Goal: Task Accomplishment & Management: Use online tool/utility

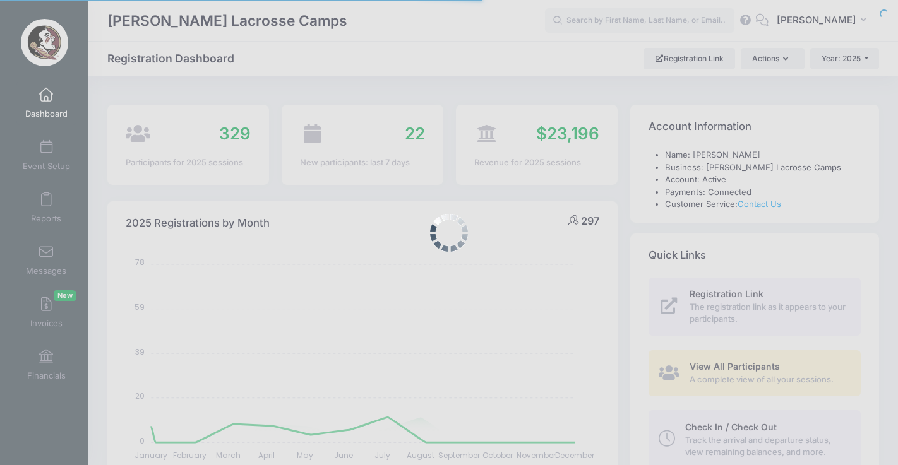
select select
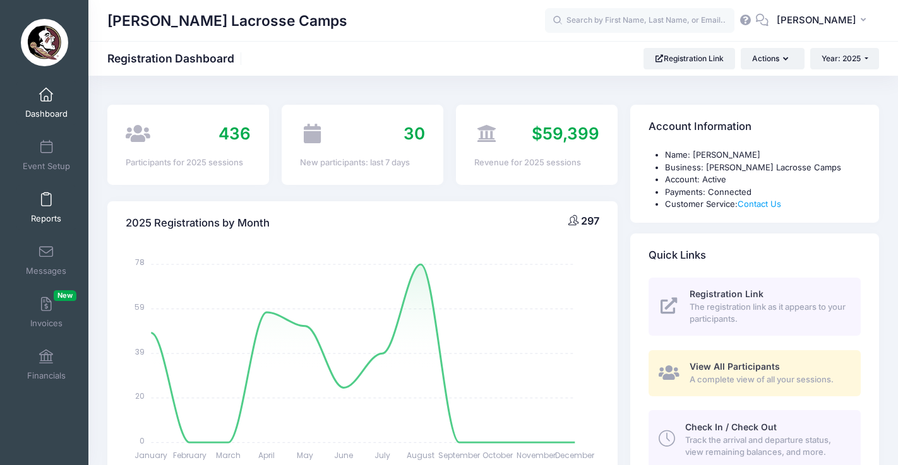
click at [46, 200] on span at bounding box center [46, 200] width 0 height 14
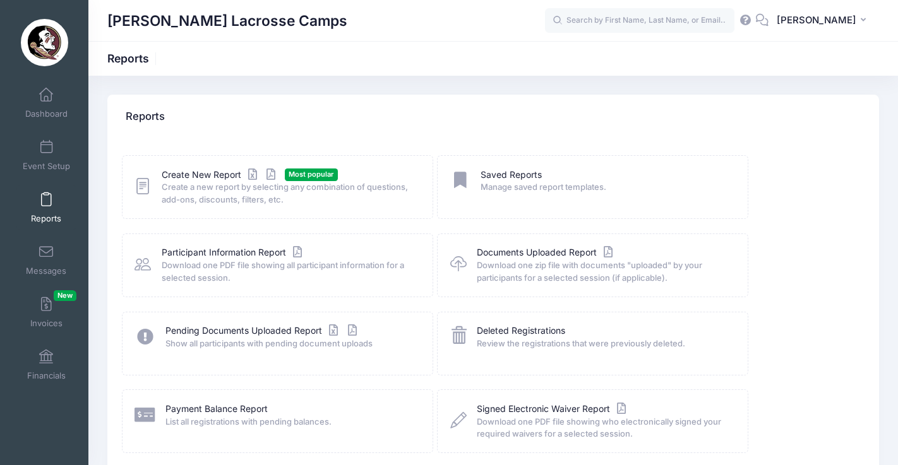
click at [138, 182] on icon at bounding box center [142, 187] width 16 height 20
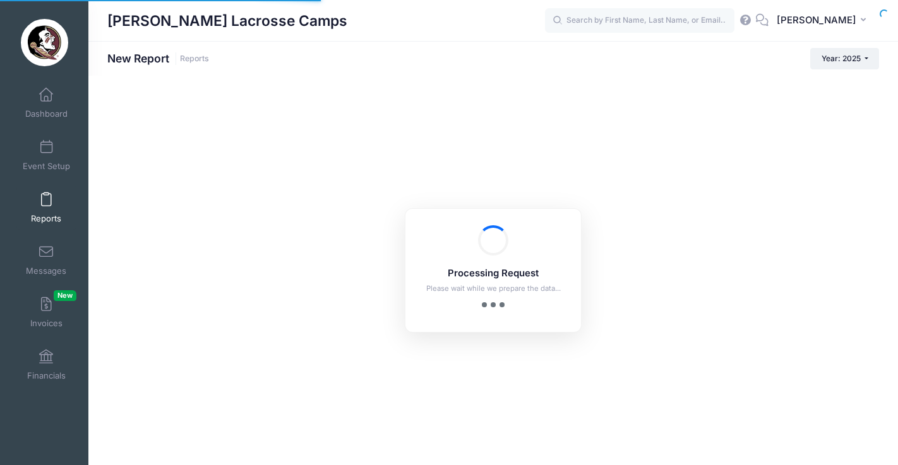
checkbox input "true"
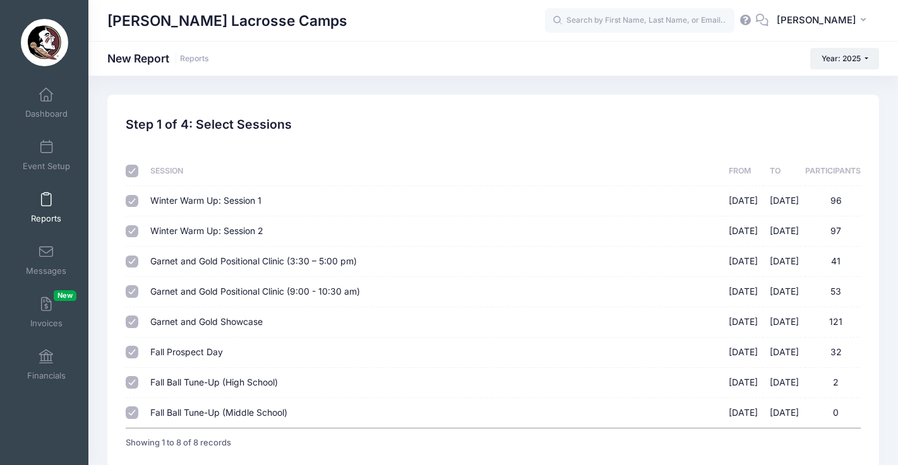
click at [131, 169] on input "checkbox" at bounding box center [132, 171] width 13 height 13
checkbox input "false"
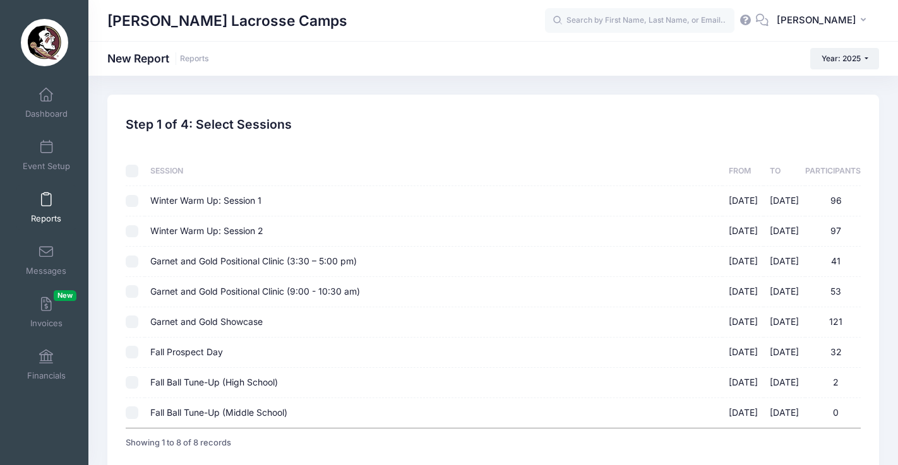
checkbox input "false"
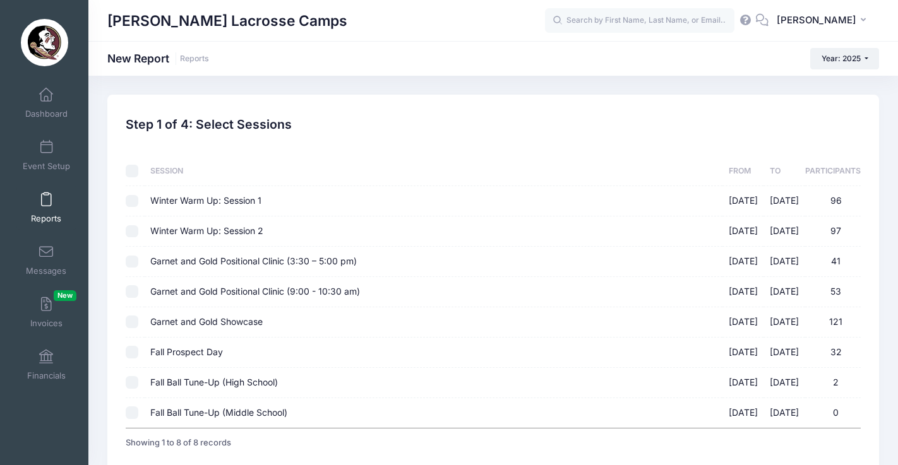
click at [132, 258] on input "Garnet and Gold Positional Clinic (3:30 – 5:00 pm) 08/17/2025 - 08/17/2025 41" at bounding box center [132, 262] width 13 height 13
checkbox input "true"
click at [132, 300] on td at bounding box center [135, 292] width 18 height 30
click at [132, 292] on input "Garnet and Gold Positional Clinic (9:00 - 10:30 am) 08/17/2025 - 08/17/2025 53" at bounding box center [132, 291] width 13 height 13
checkbox input "true"
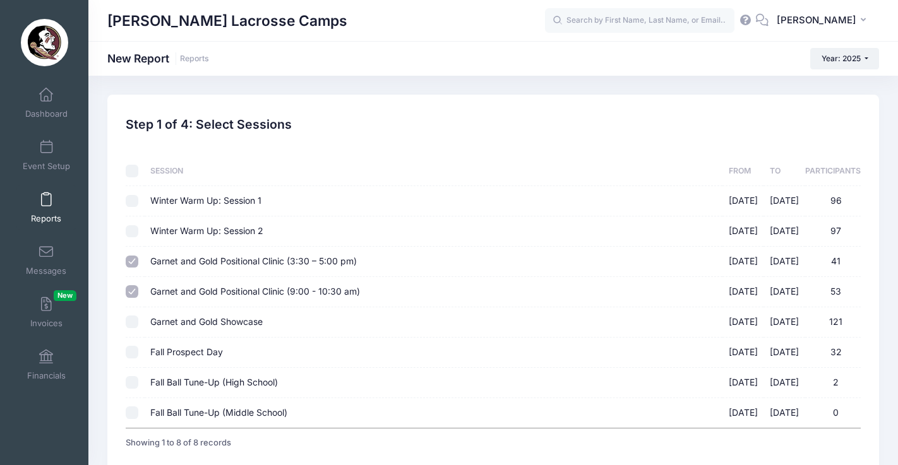
click at [132, 315] on td at bounding box center [135, 322] width 18 height 30
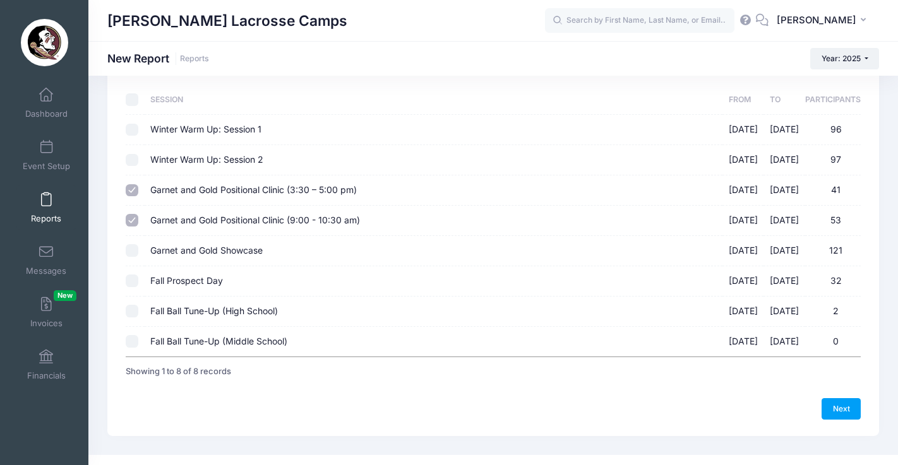
scroll to position [79, 0]
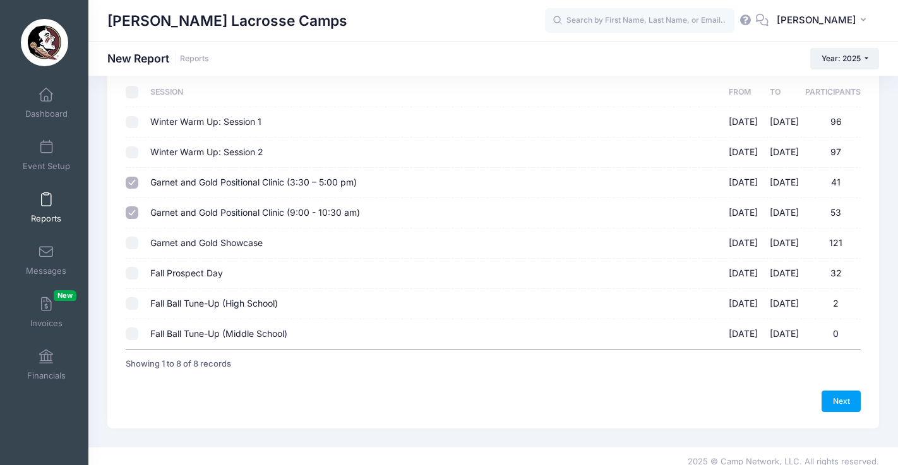
click at [131, 244] on input "Garnet and Gold Showcase 08/17/2025 - 08/17/2025 121" at bounding box center [132, 243] width 13 height 13
checkbox input "true"
click at [846, 403] on link "Next" at bounding box center [840, 401] width 39 height 21
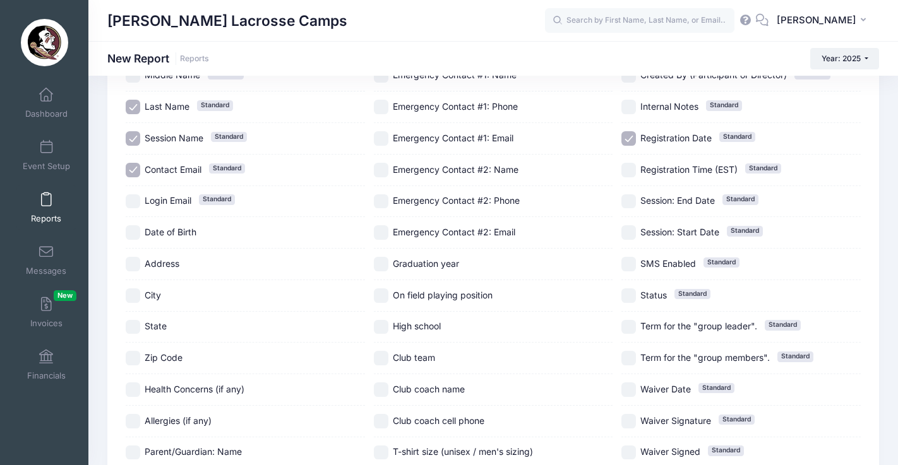
scroll to position [148, 0]
click at [381, 259] on input "Graduation year" at bounding box center [381, 263] width 15 height 15
checkbox input "true"
click at [383, 296] on input "On field playing position" at bounding box center [381, 294] width 15 height 15
checkbox input "true"
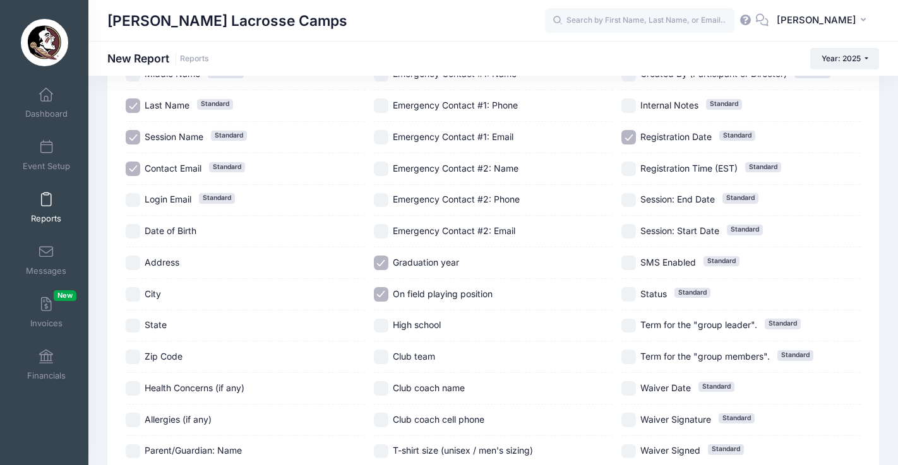
click at [382, 324] on input "High school" at bounding box center [381, 326] width 15 height 15
checkbox input "false"
click at [382, 360] on input "Club team" at bounding box center [381, 357] width 15 height 15
checkbox input "true"
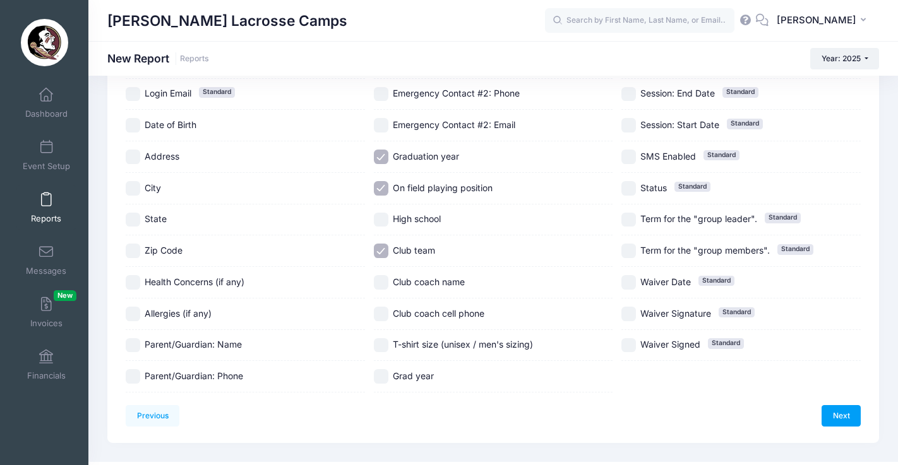
scroll to position [260, 0]
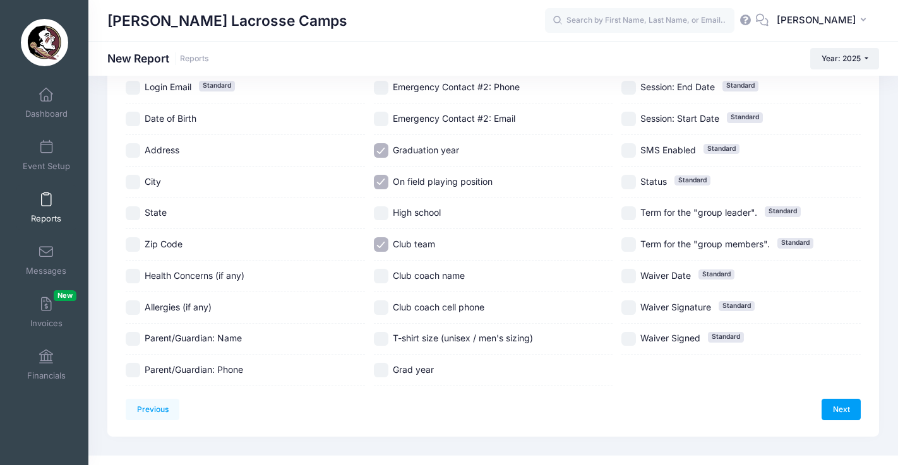
click at [379, 369] on input "Grad year" at bounding box center [381, 370] width 15 height 15
checkbox input "true"
click at [386, 339] on input "T-shirt size (unisex / men's sizing)" at bounding box center [381, 339] width 15 height 15
checkbox input "true"
click at [133, 218] on input "State" at bounding box center [133, 213] width 15 height 15
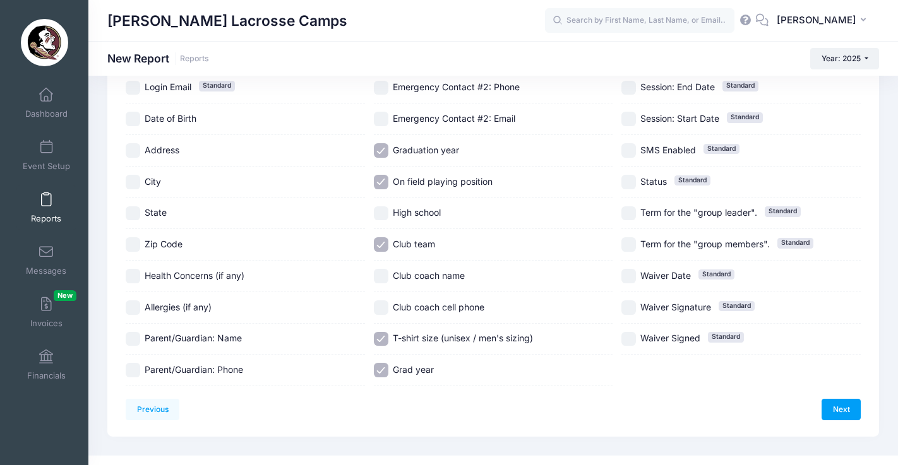
checkbox input "true"
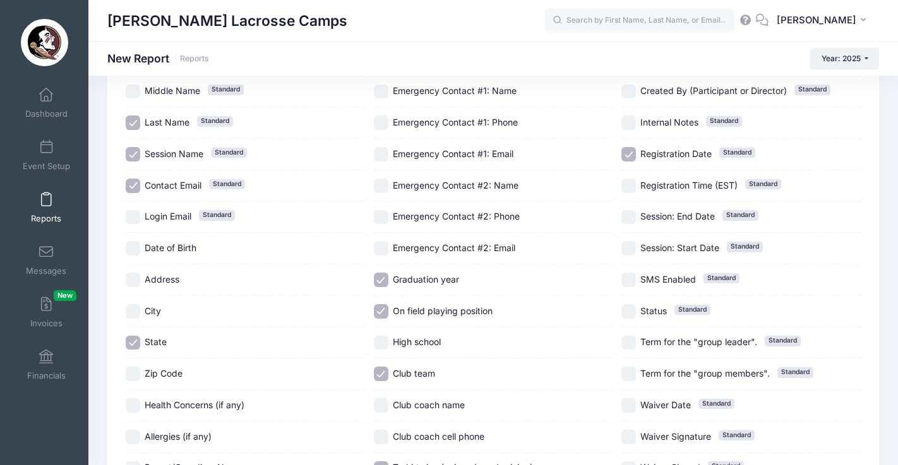
scroll to position [81, 0]
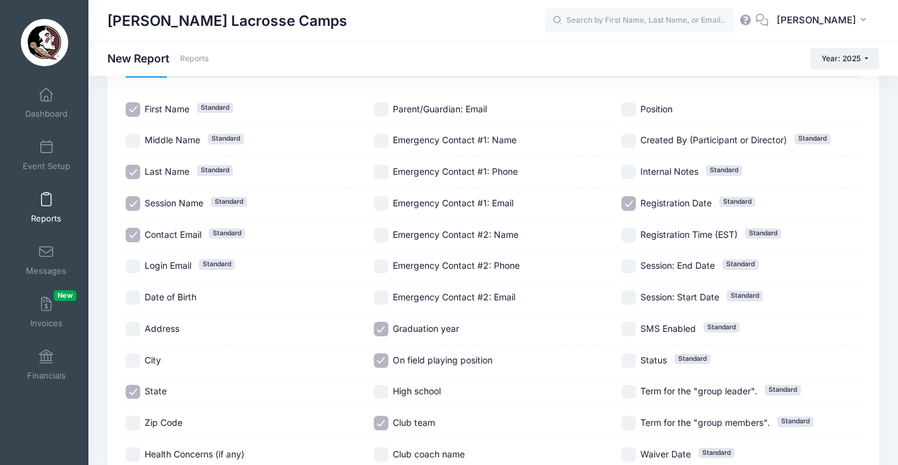
click at [630, 106] on input "Position" at bounding box center [628, 109] width 15 height 15
checkbox input "true"
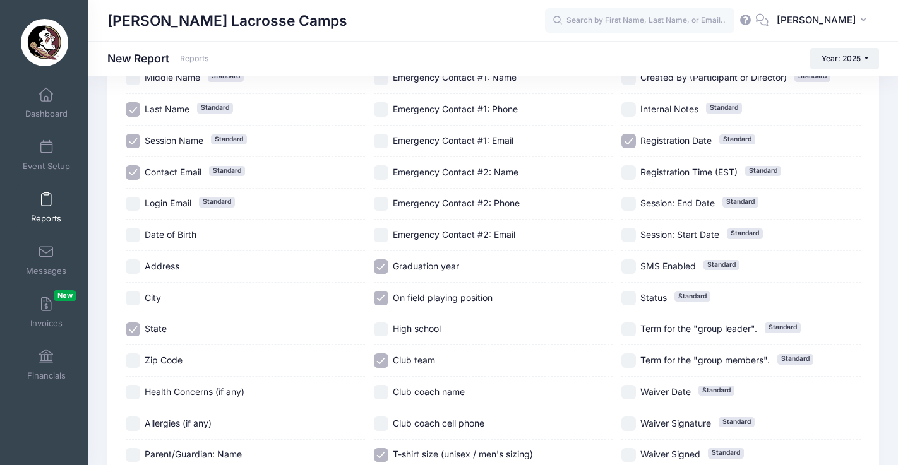
scroll to position [279, 0]
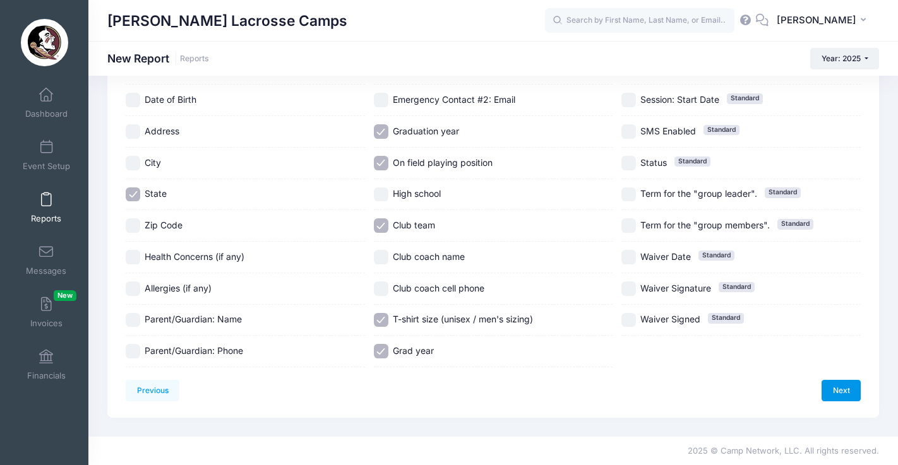
click at [853, 380] on link "Next" at bounding box center [840, 390] width 39 height 21
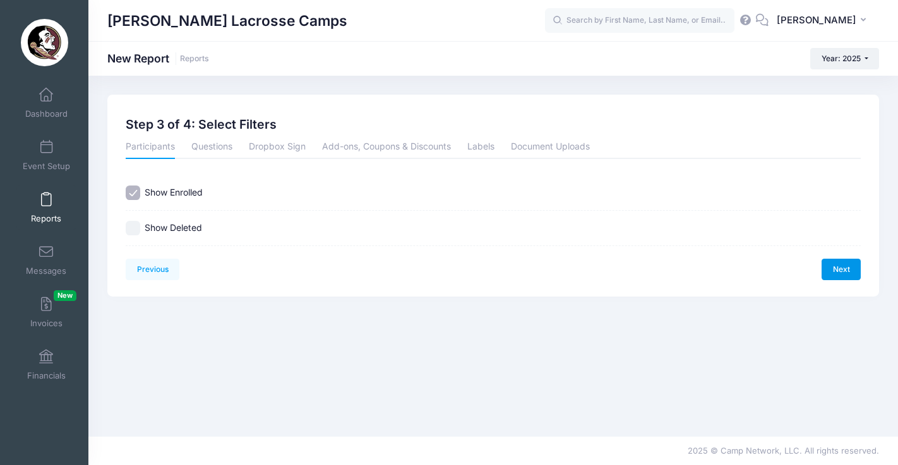
click at [844, 269] on link "Next" at bounding box center [840, 269] width 39 height 21
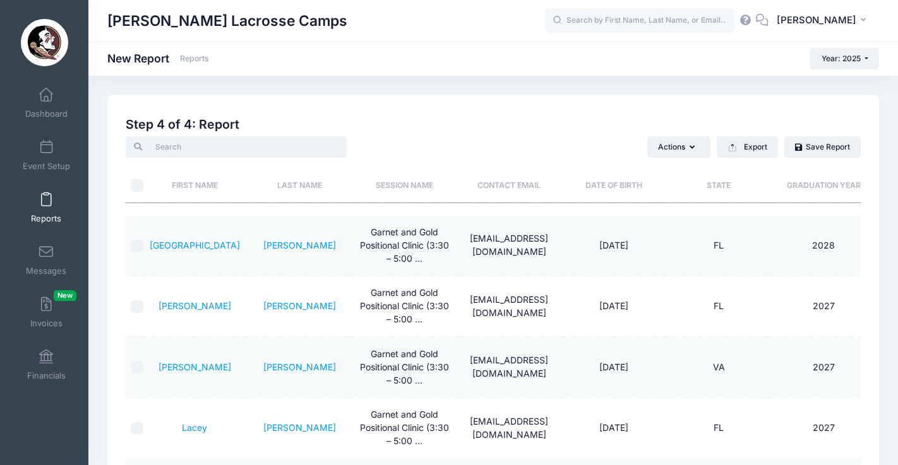
click at [213, 151] on input "search" at bounding box center [236, 146] width 221 height 21
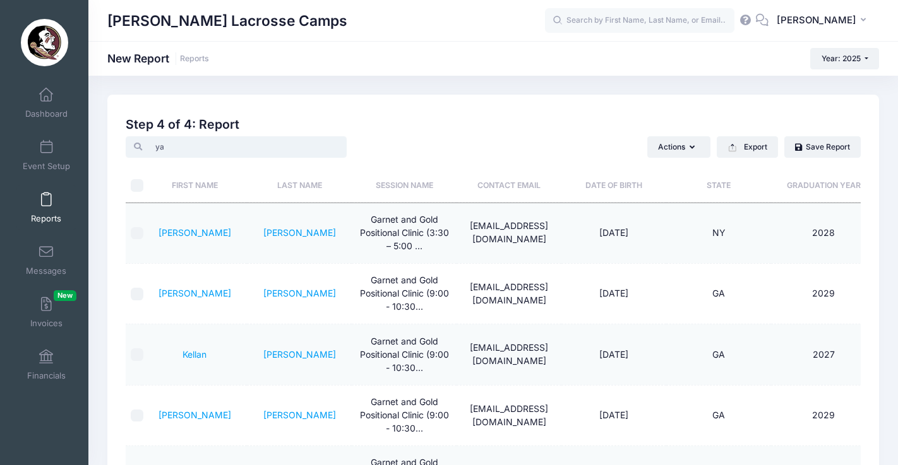
type input "y"
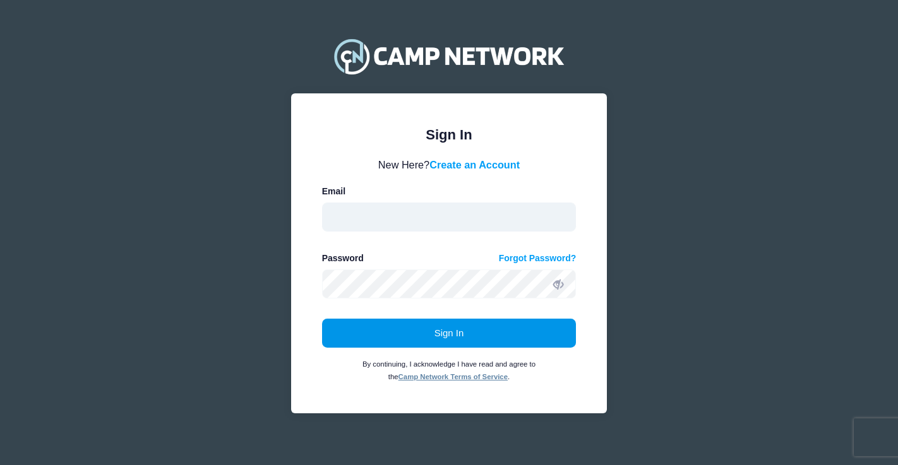
type input "St24s@fsu.edu"
click at [441, 332] on button "Sign In" at bounding box center [449, 333] width 254 height 29
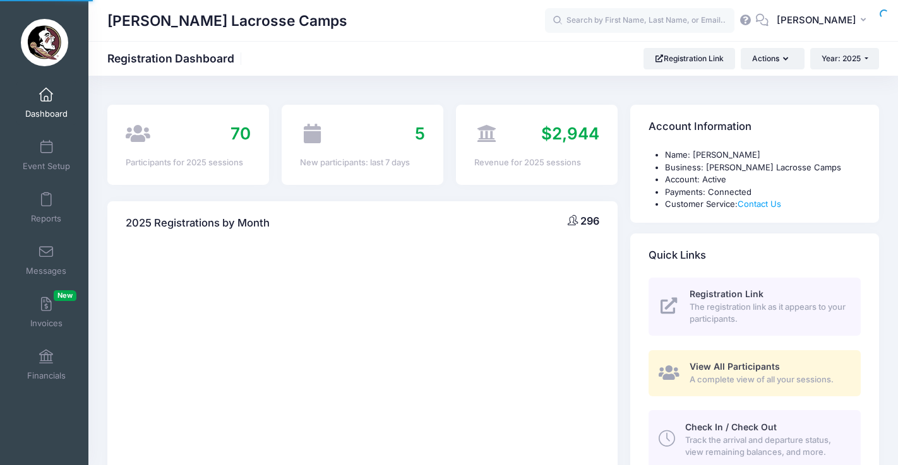
select select
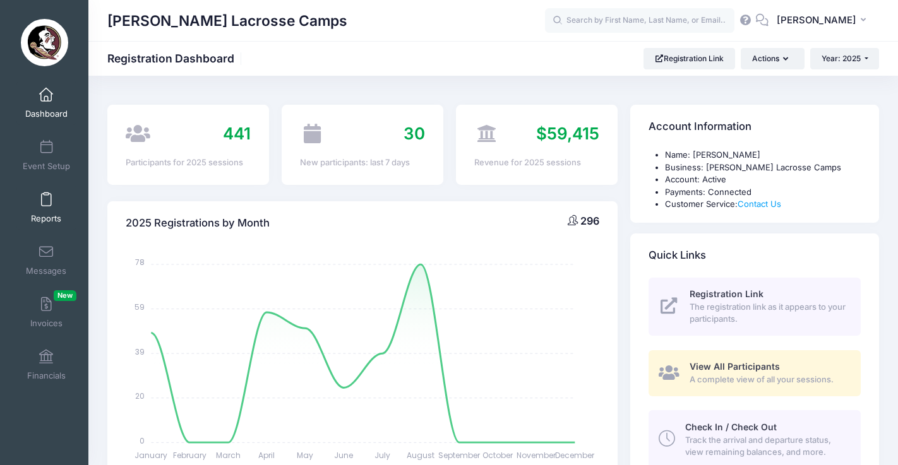
click at [46, 203] on span at bounding box center [46, 200] width 0 height 14
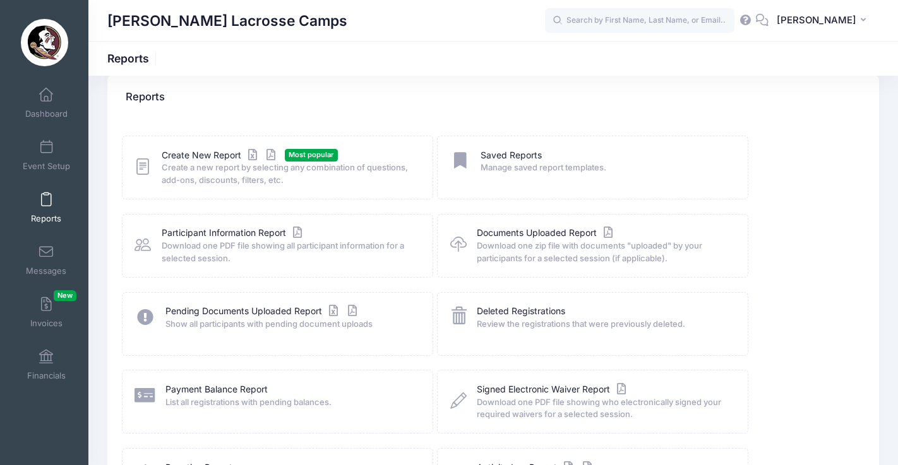
scroll to position [25, 0]
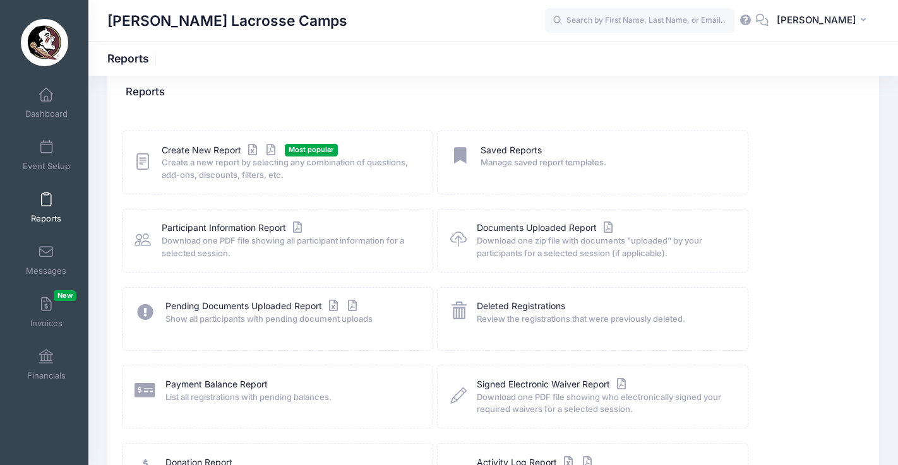
click at [143, 163] on icon at bounding box center [142, 162] width 16 height 20
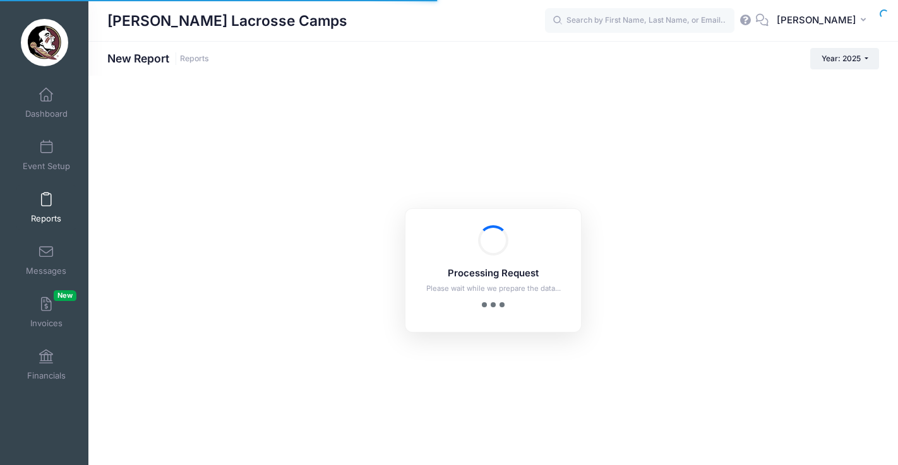
checkbox input "true"
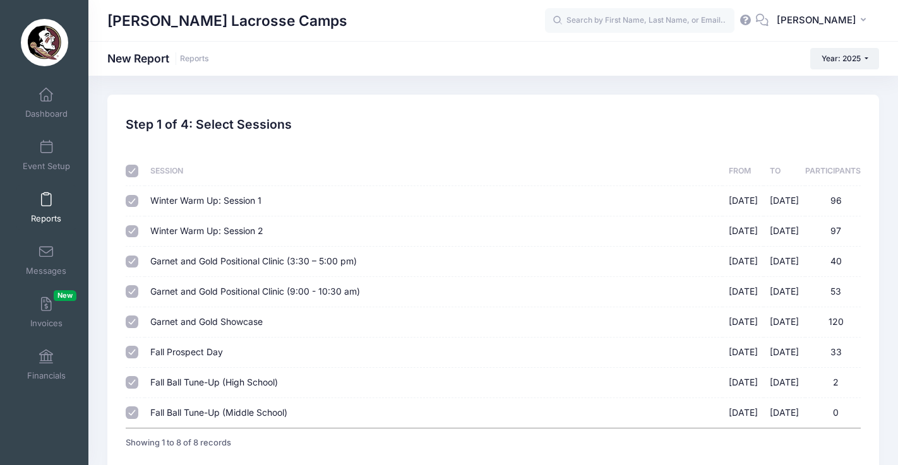
click at [135, 166] on input "checkbox" at bounding box center [132, 171] width 13 height 13
checkbox input "false"
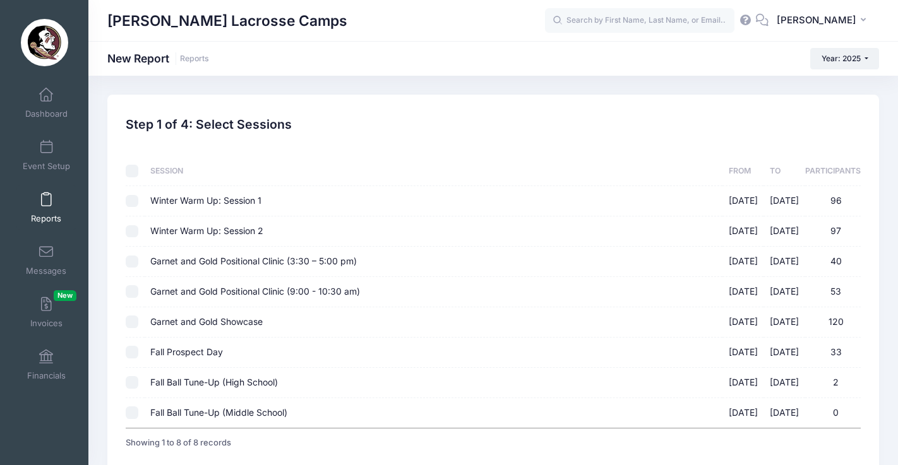
checkbox input "false"
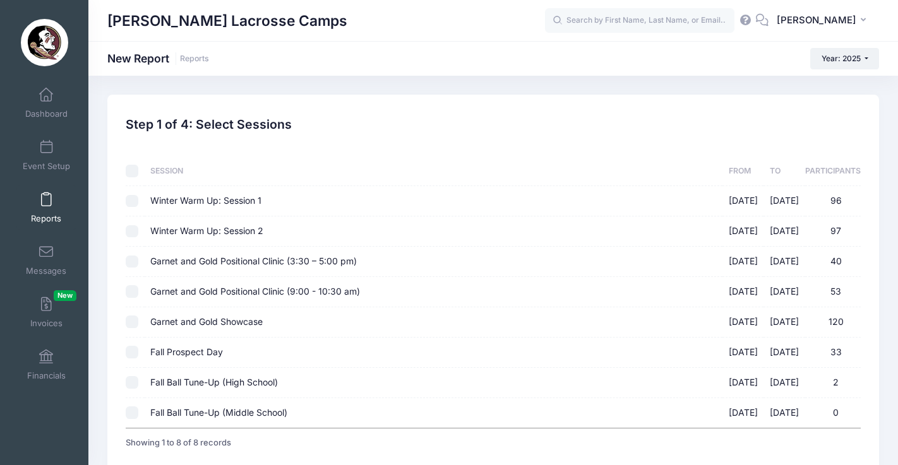
click at [133, 323] on input "Garnet and Gold Showcase [DATE] - [DATE] 120" at bounding box center [132, 322] width 13 height 13
checkbox input "true"
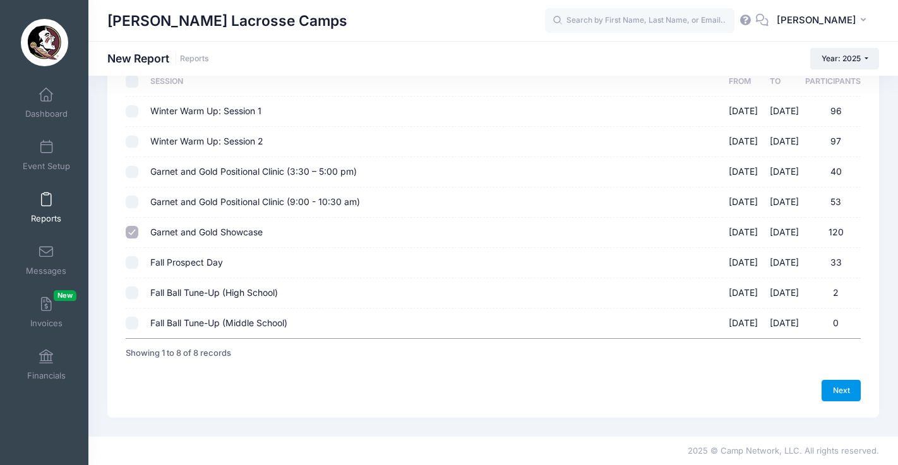
click at [850, 392] on link "Next" at bounding box center [840, 390] width 39 height 21
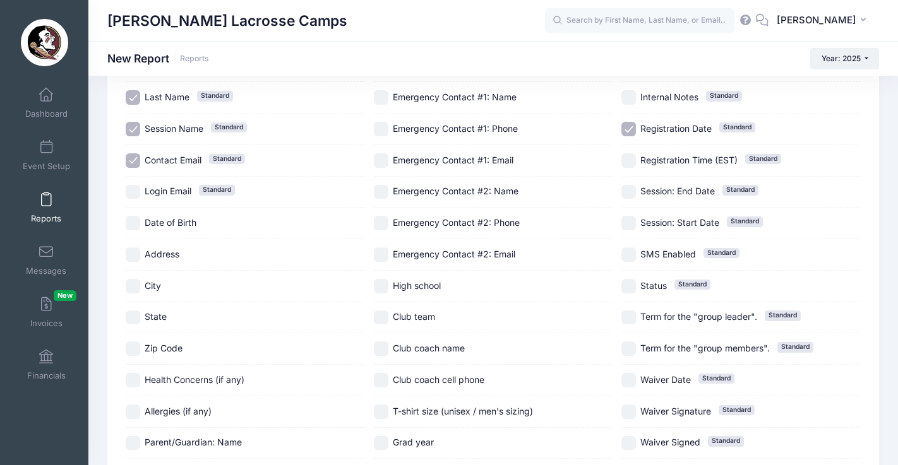
scroll to position [157, 0]
click at [138, 311] on input "State" at bounding box center [133, 317] width 15 height 15
checkbox input "true"
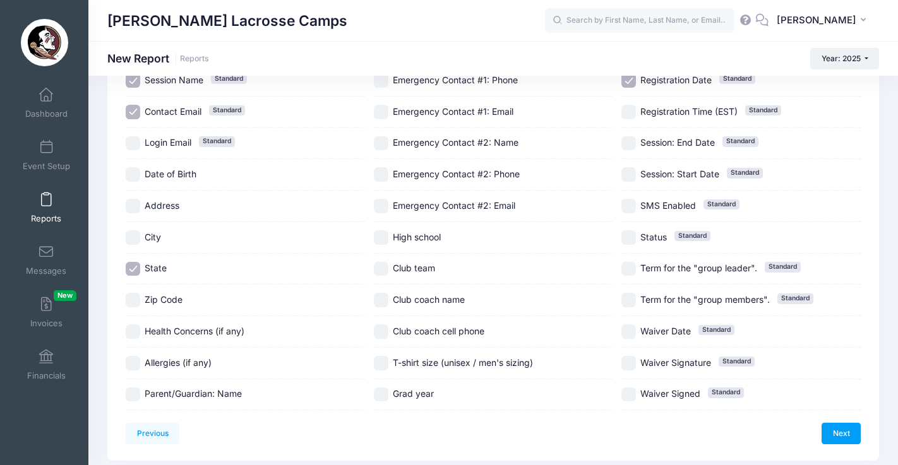
scroll to position [247, 0]
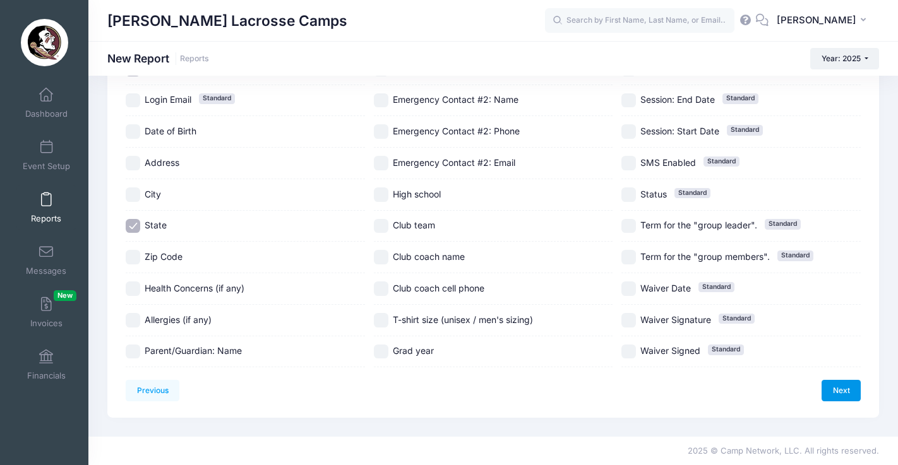
click at [843, 394] on link "Next" at bounding box center [840, 390] width 39 height 21
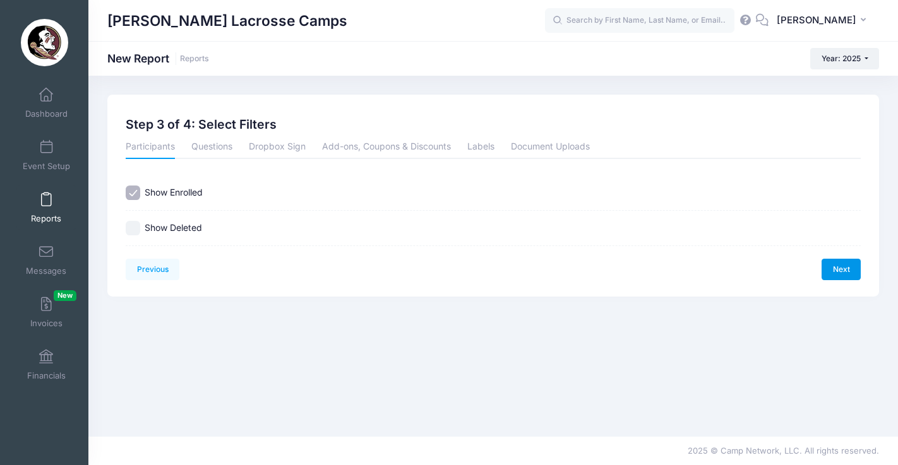
scroll to position [0, 0]
click at [840, 266] on link "Next" at bounding box center [840, 269] width 39 height 21
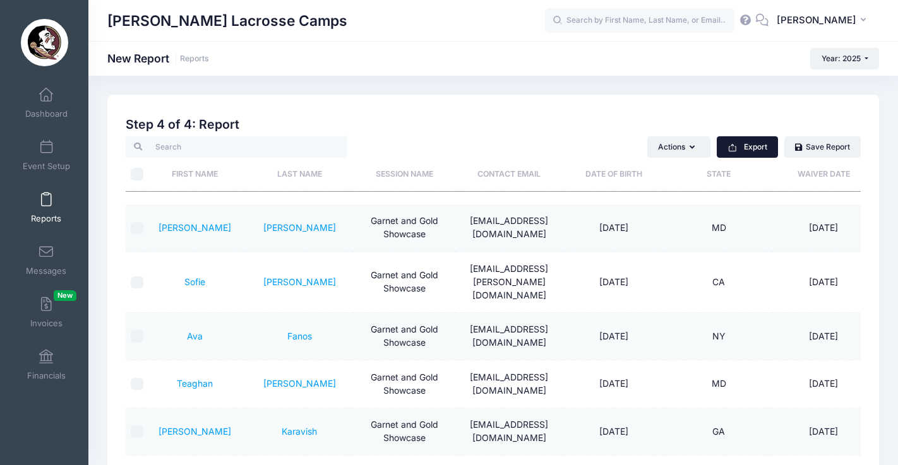
click at [745, 153] on button "Export" at bounding box center [746, 146] width 61 height 21
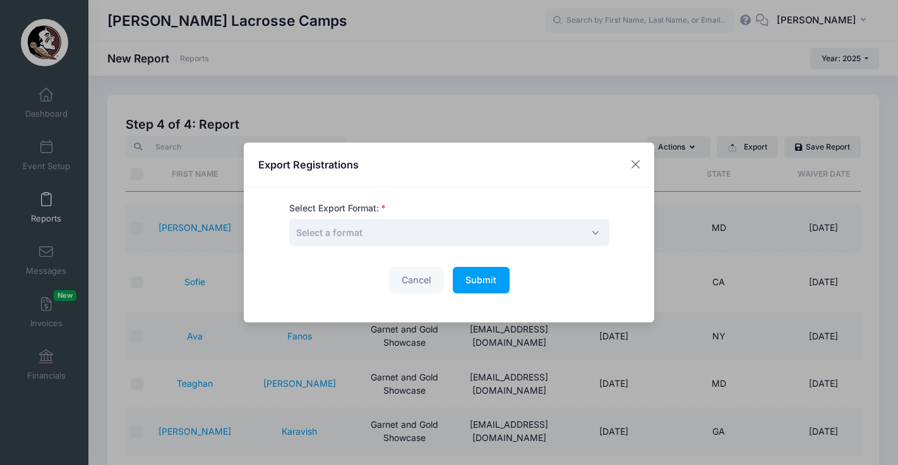
click at [459, 239] on span "Select a format" at bounding box center [449, 232] width 320 height 27
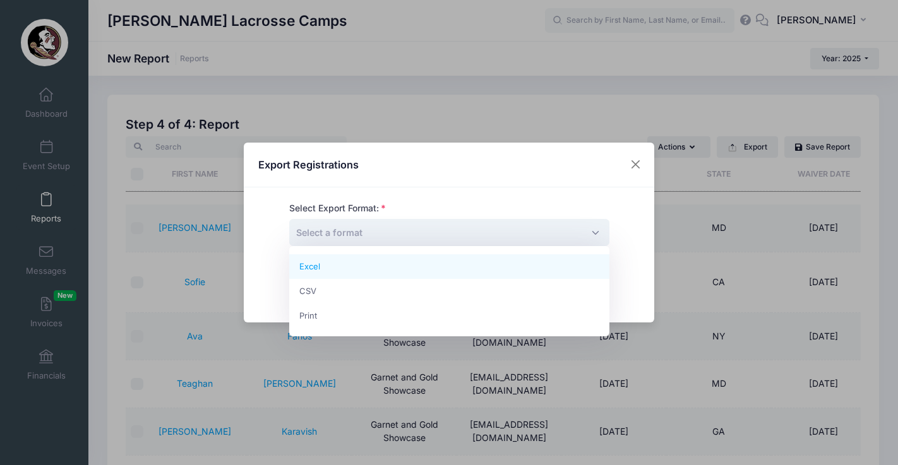
select select "excel"
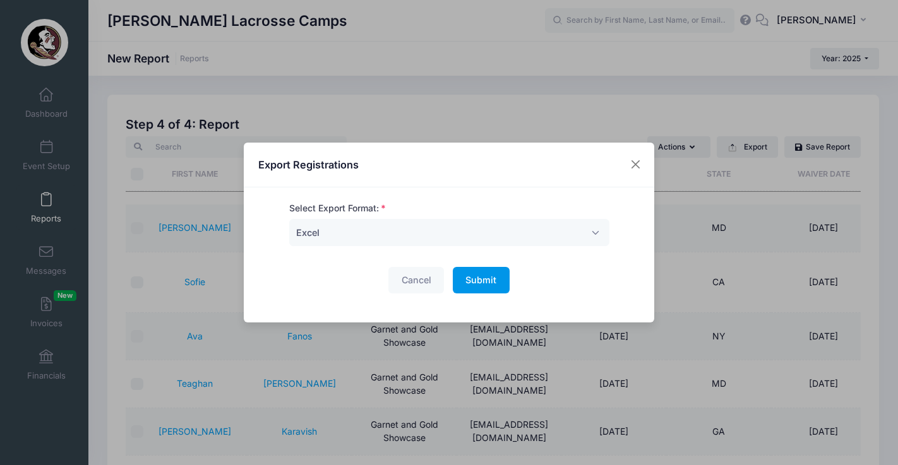
click at [492, 282] on span "Submit" at bounding box center [480, 280] width 31 height 11
